Goal: Task Accomplishment & Management: Complete application form

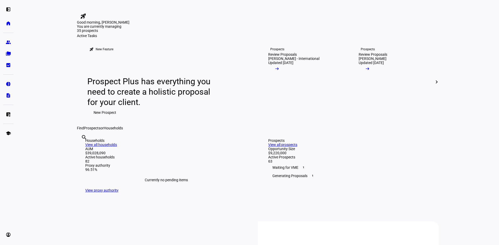
click at [105, 118] on span "New Prospect" at bounding box center [105, 113] width 23 height 10
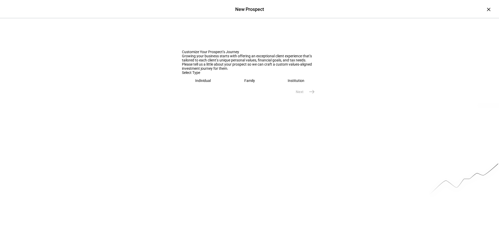
click at [190, 87] on eth-mega-radio-button "Individual" at bounding box center [203, 81] width 42 height 12
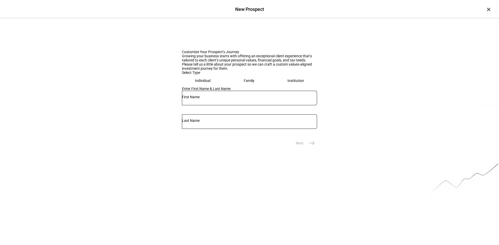
click at [184, 99] on input "text" at bounding box center [249, 97] width 135 height 4
type input "[PERSON_NAME]"
click at [309, 146] on mat-icon "east" at bounding box center [312, 143] width 6 height 6
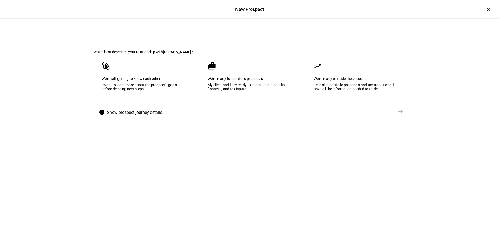
click at [131, 91] on div "I want to learn more about the prospect's goals before deciding next steps" at bounding box center [144, 87] width 84 height 8
click at [398, 115] on mat-icon "east" at bounding box center [400, 112] width 6 height 6
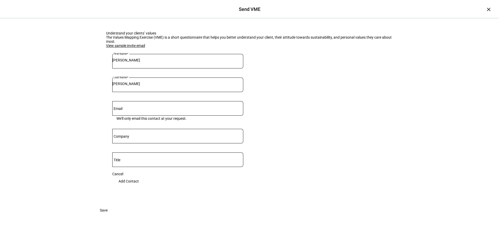
scroll to position [56, 0]
click at [139, 176] on span "Add Contact" at bounding box center [128, 181] width 20 height 10
click at [120, 107] on mat-label "Email" at bounding box center [118, 109] width 9 height 4
click at [120, 105] on input "Email" at bounding box center [177, 107] width 131 height 4
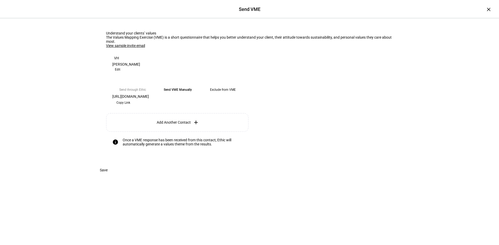
click at [130, 107] on span "Copy Link" at bounding box center [123, 103] width 14 height 8
